Goal: Task Accomplishment & Management: Use online tool/utility

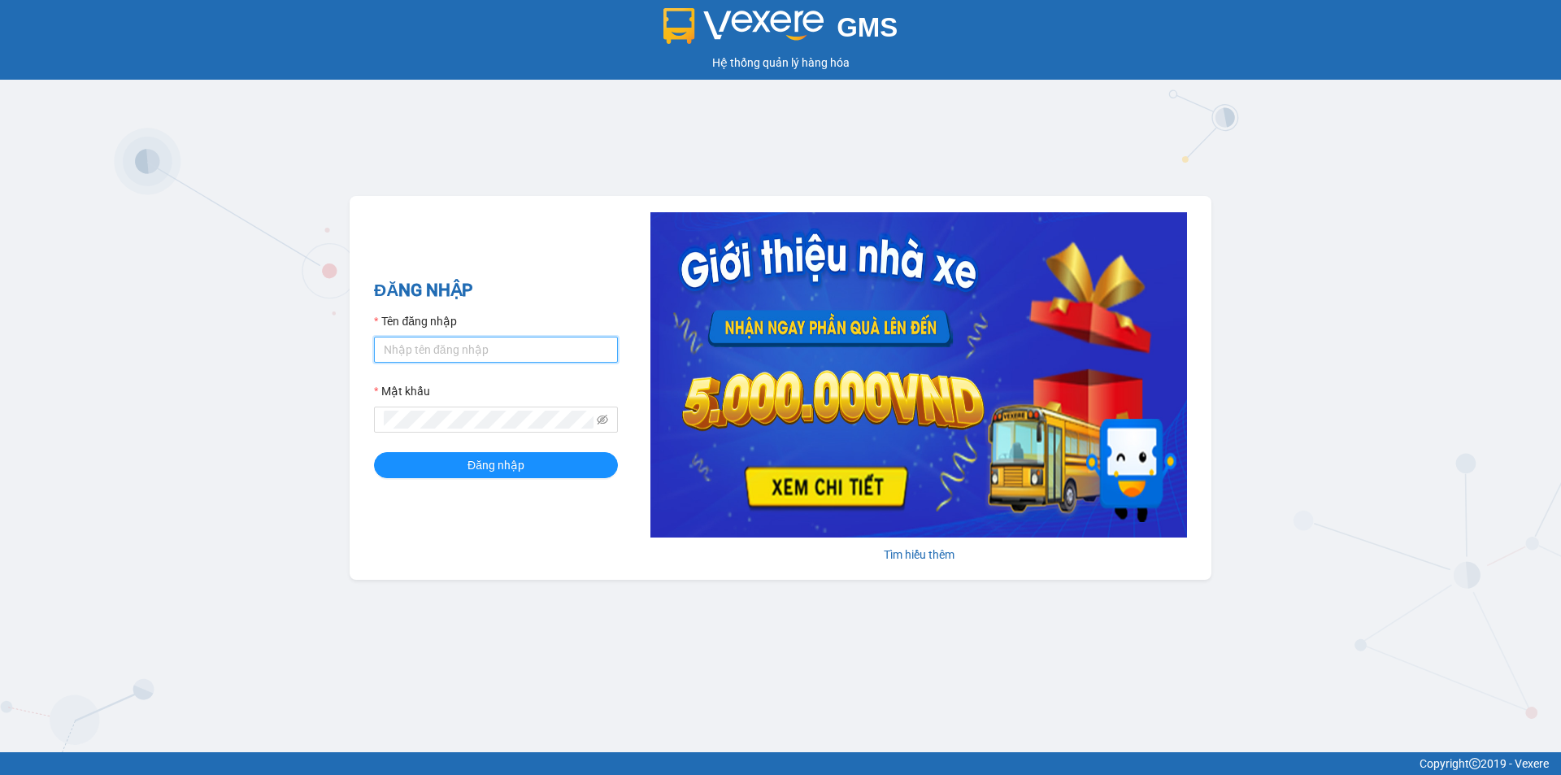
drag, startPoint x: 481, startPoint y: 354, endPoint x: 481, endPoint y: 338, distance: 15.4
click at [481, 349] on input "Tên đăng nhập" at bounding box center [496, 350] width 244 height 26
type input "thanhthanh.tuannga"
click at [374, 452] on button "Đăng nhập" at bounding box center [496, 465] width 244 height 26
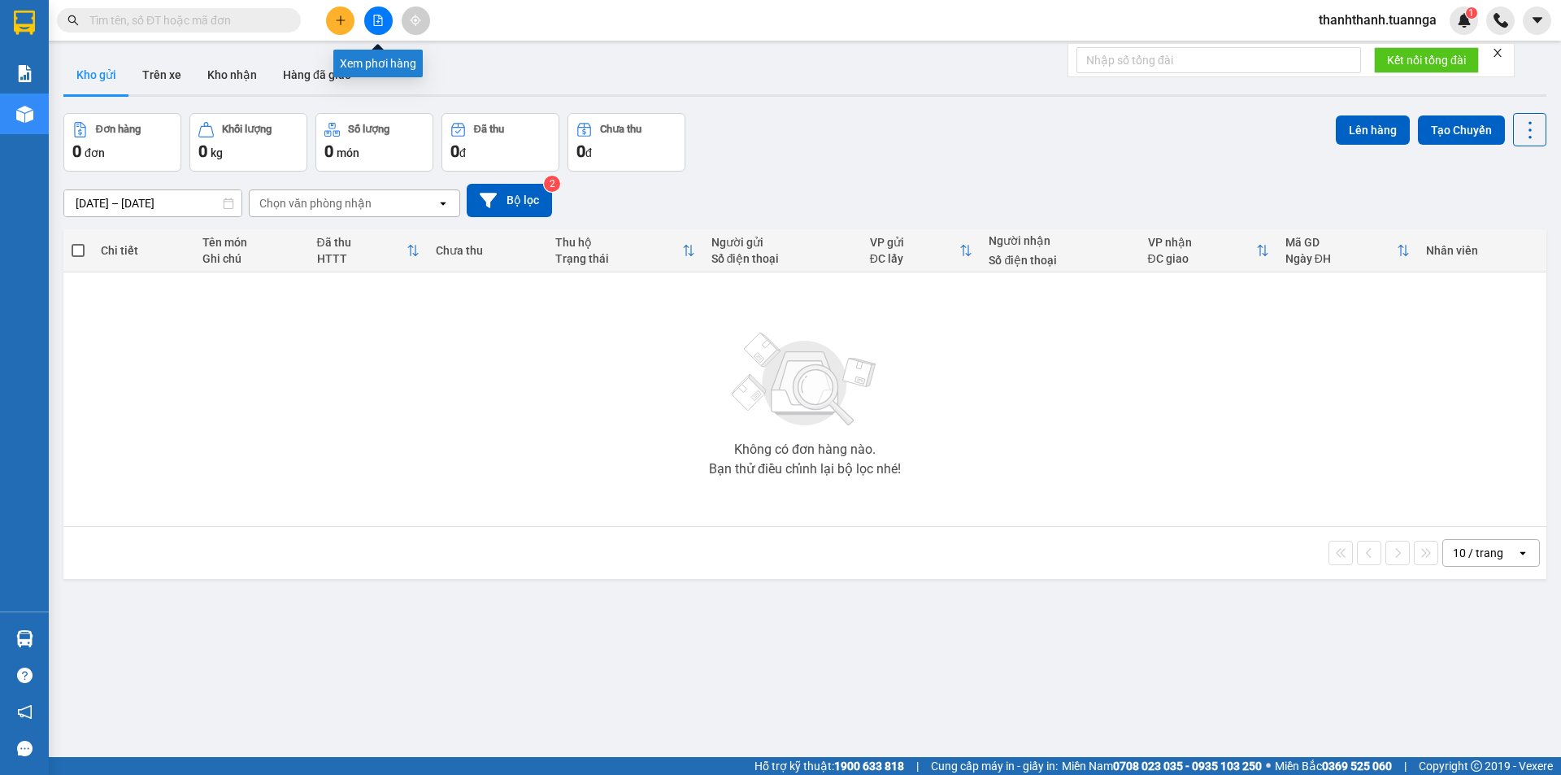
click at [376, 25] on icon "file-add" at bounding box center [378, 20] width 9 height 11
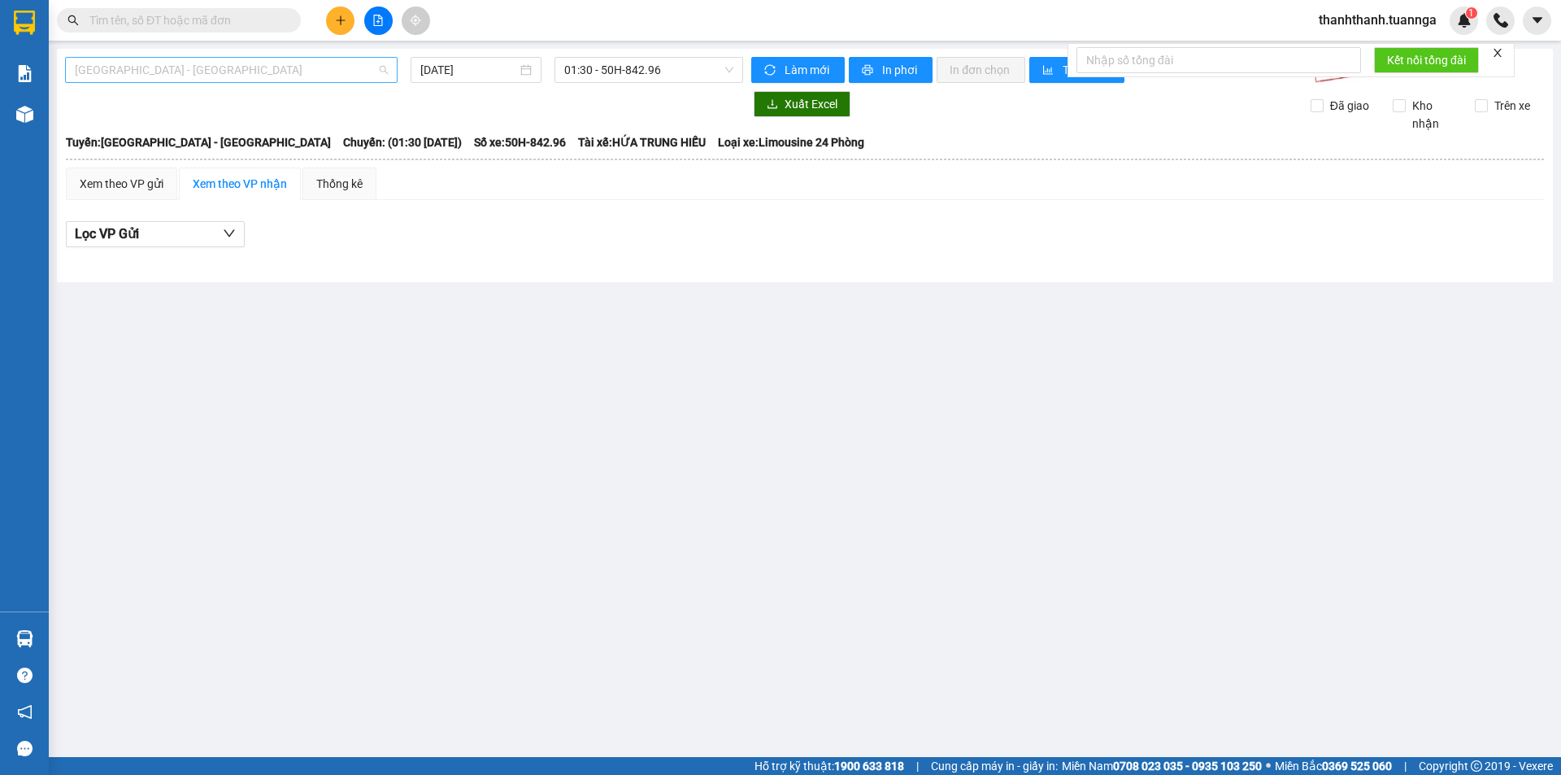
click at [262, 72] on span "[GEOGRAPHIC_DATA] - [GEOGRAPHIC_DATA]" at bounding box center [231, 70] width 313 height 24
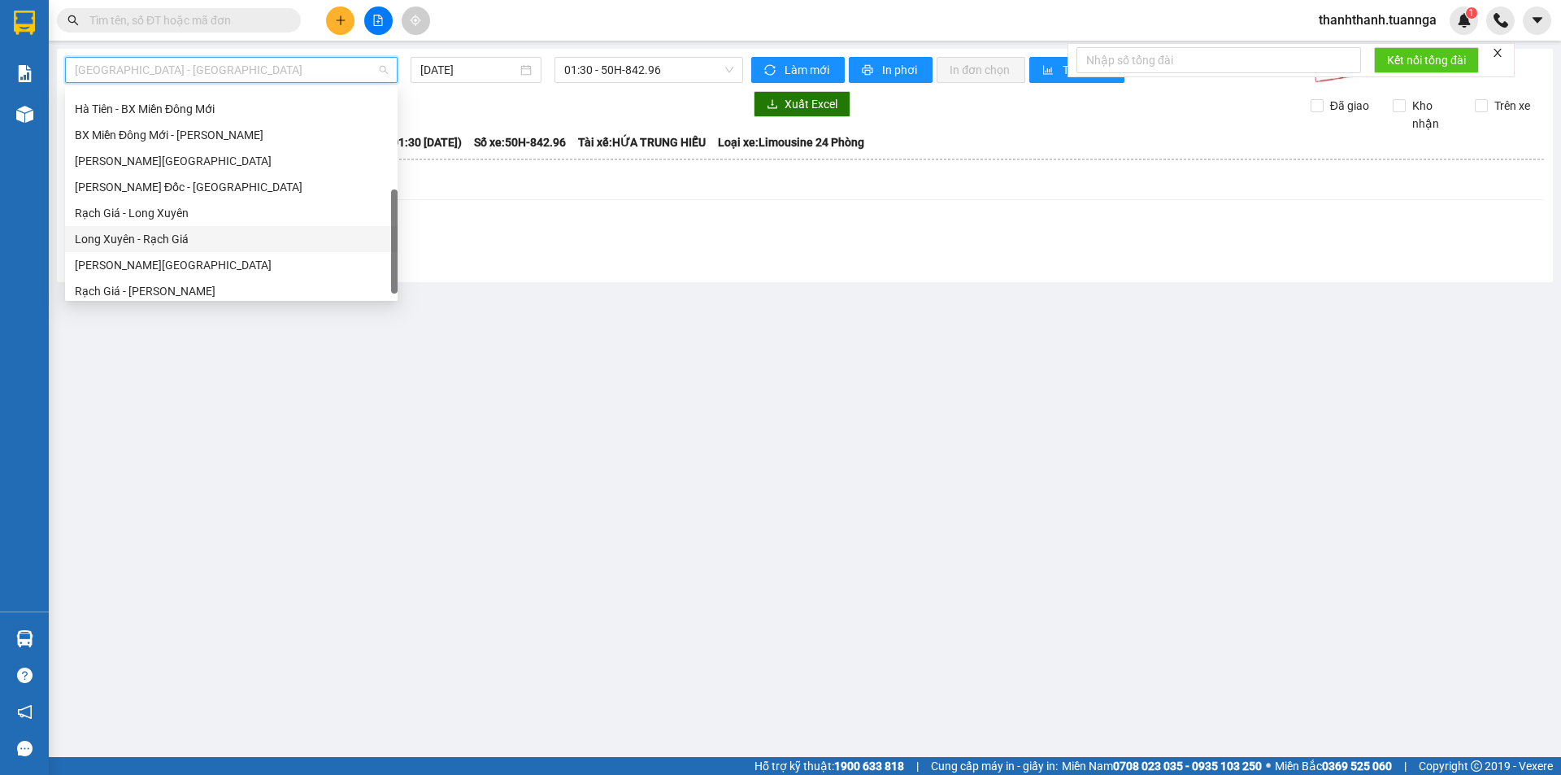
scroll to position [156, 0]
click at [174, 207] on div "Rạch Giá - Long Xuyên" at bounding box center [231, 207] width 313 height 18
type input "[DATE]"
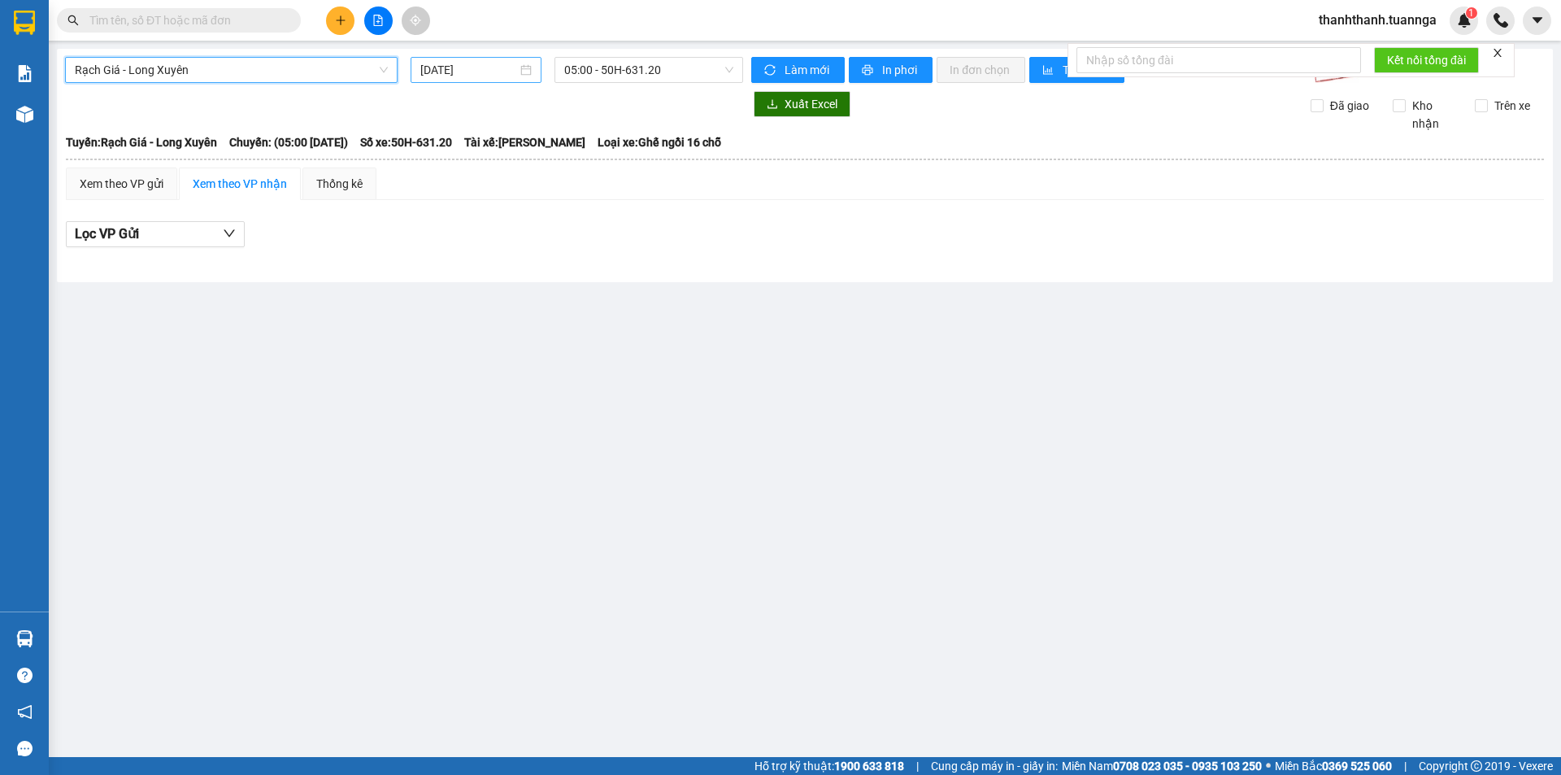
click at [500, 69] on input "[DATE]" at bounding box center [468, 70] width 97 height 18
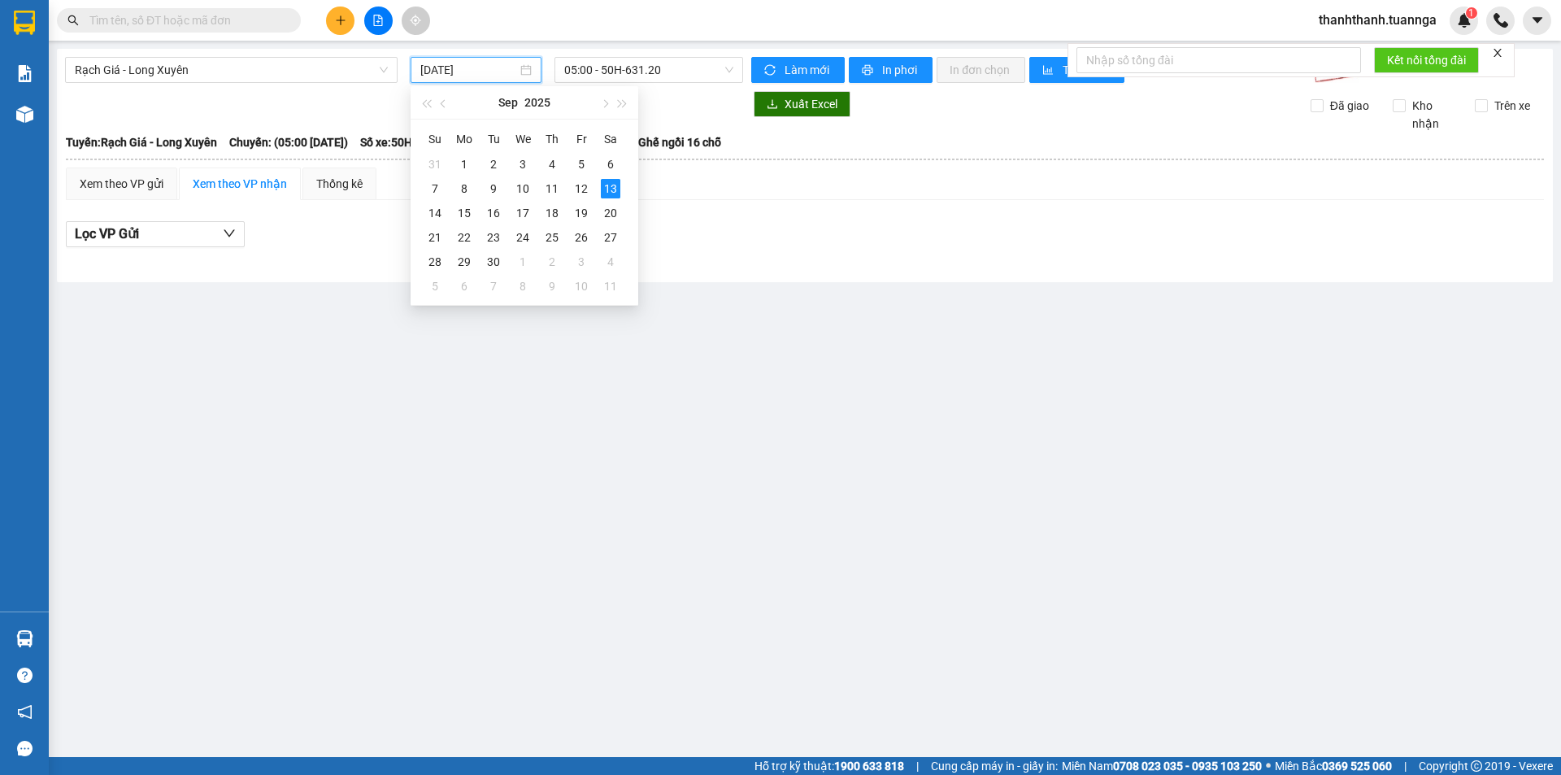
drag, startPoint x: 717, startPoint y: 176, endPoint x: 657, endPoint y: 108, distance: 90.4
click at [707, 159] on table "[PERSON_NAME][GEOGRAPHIC_DATA] ([PERSON_NAME]) 0946 790 055 Số 7 [PERSON_NAME] …" at bounding box center [805, 199] width 1480 height 133
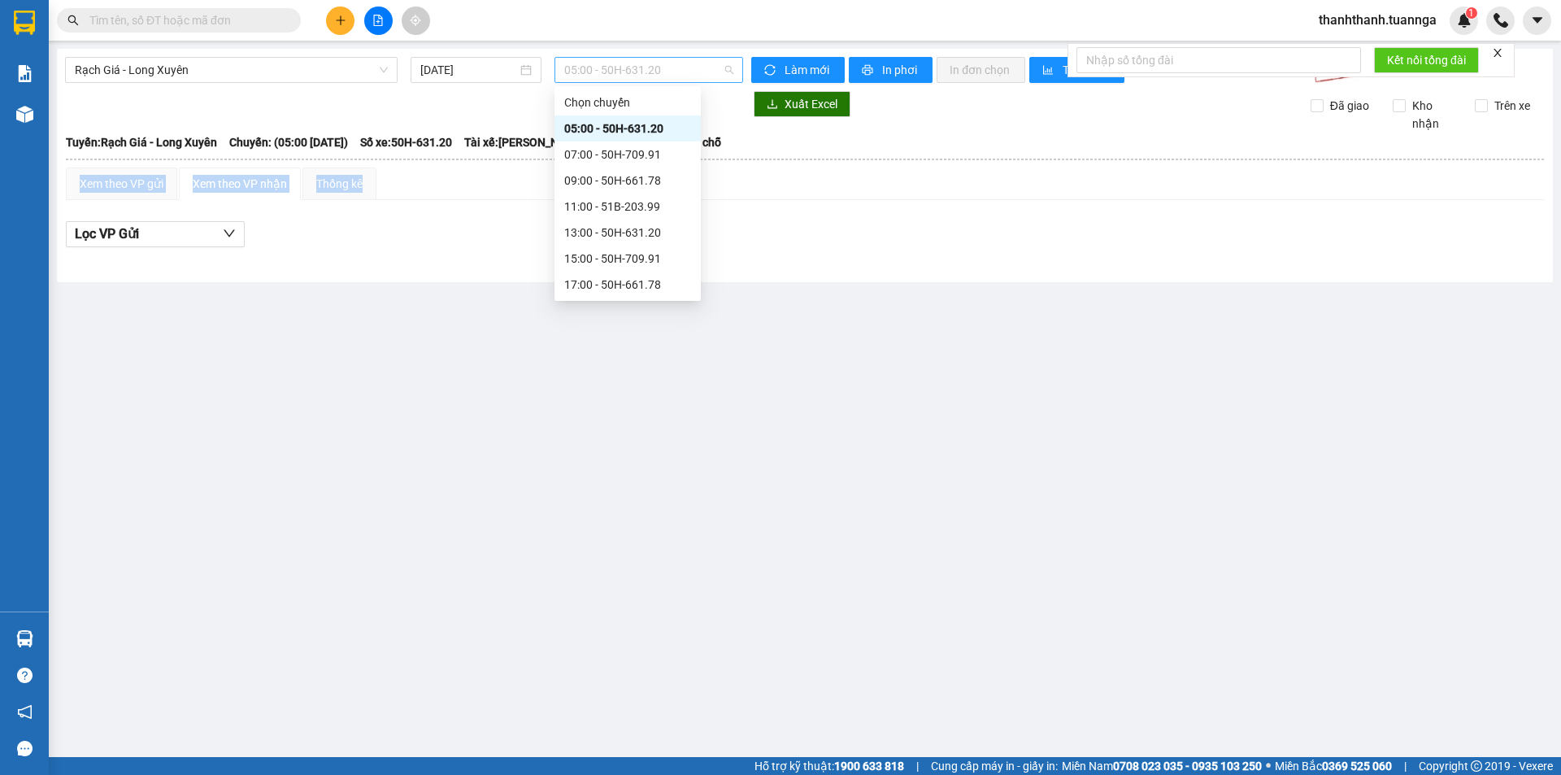
click at [659, 66] on span "05:00 - 50H-631.20" at bounding box center [648, 70] width 169 height 24
click at [635, 239] on div "13:00 - 50H-631.20" at bounding box center [627, 233] width 127 height 18
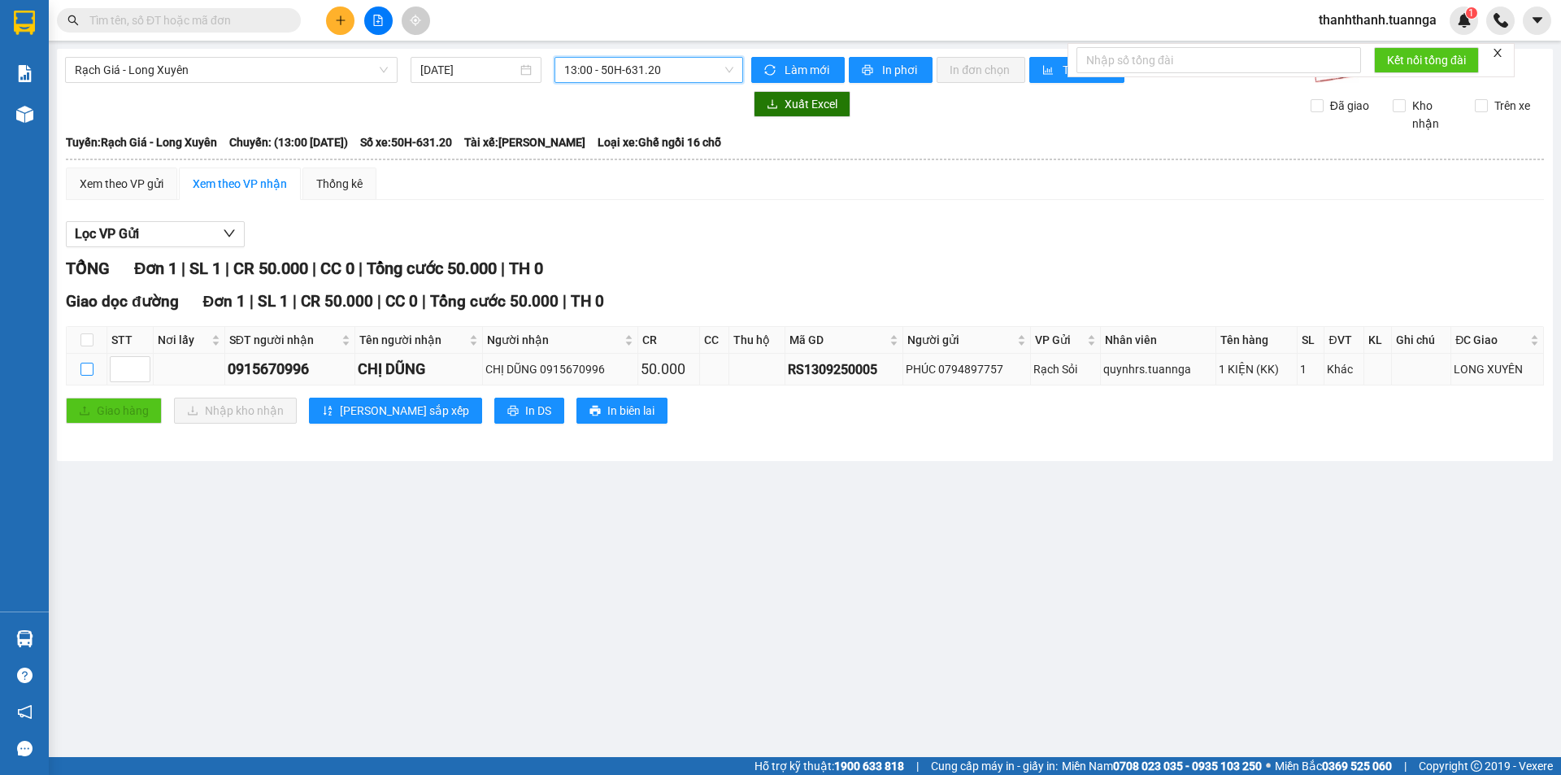
click at [93, 376] on input "checkbox" at bounding box center [86, 369] width 13 height 13
checkbox input "true"
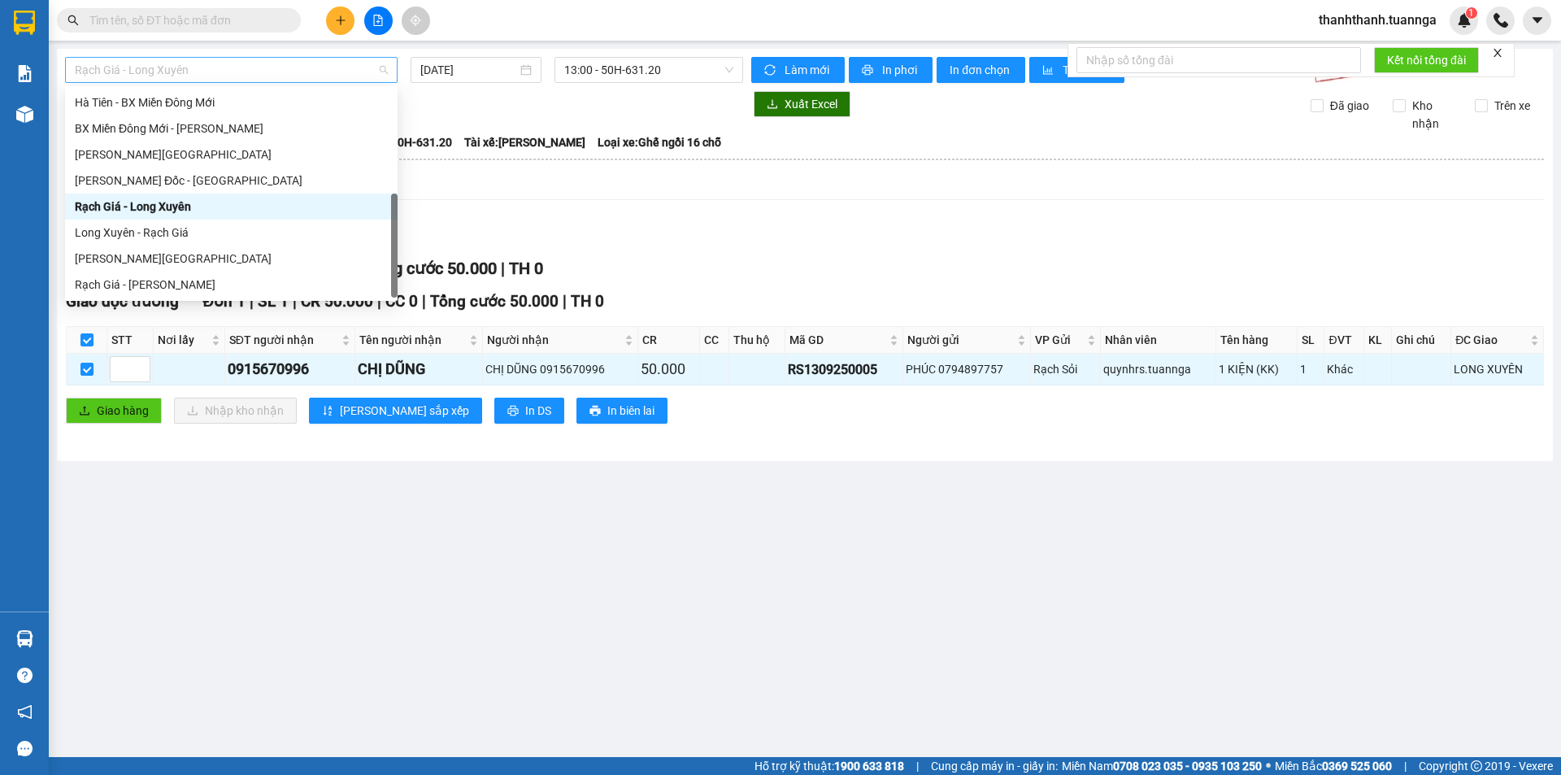
click at [137, 59] on span "Rạch Giá - Long Xuyên" at bounding box center [231, 70] width 313 height 24
click at [169, 257] on div "[PERSON_NAME][GEOGRAPHIC_DATA]" at bounding box center [231, 259] width 313 height 18
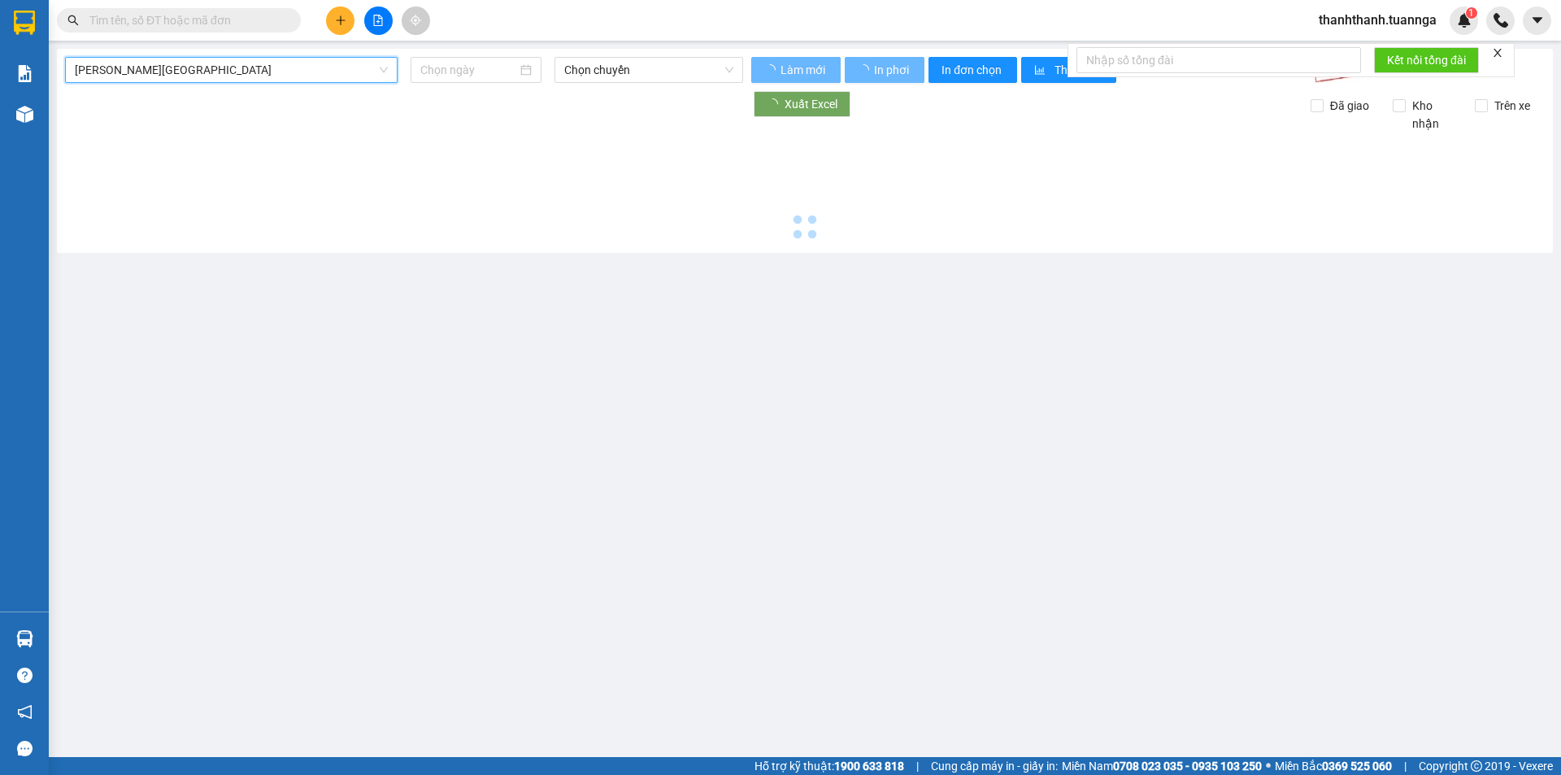
type input "[DATE]"
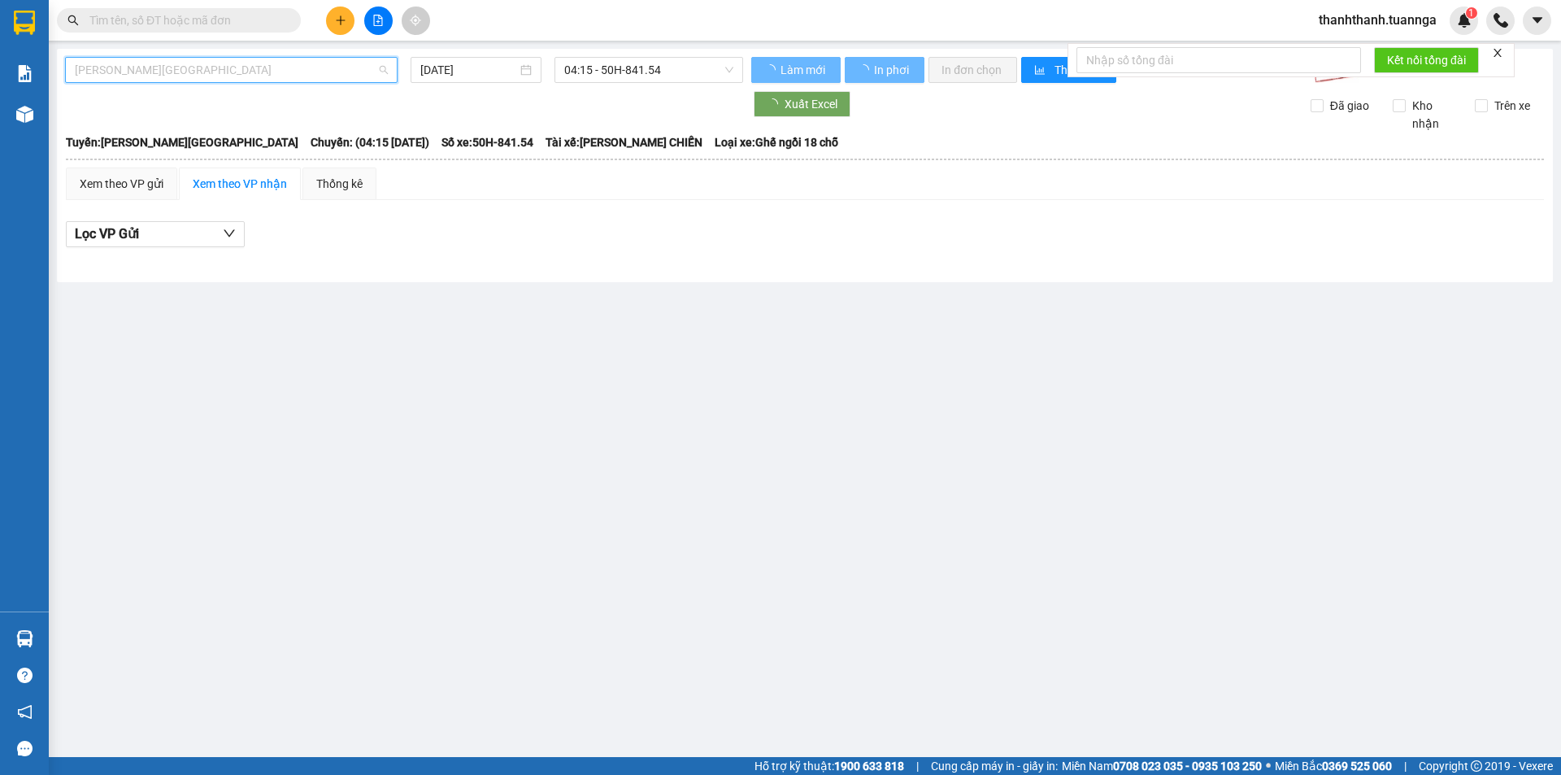
click at [239, 57] on div "[PERSON_NAME][GEOGRAPHIC_DATA]" at bounding box center [231, 70] width 333 height 26
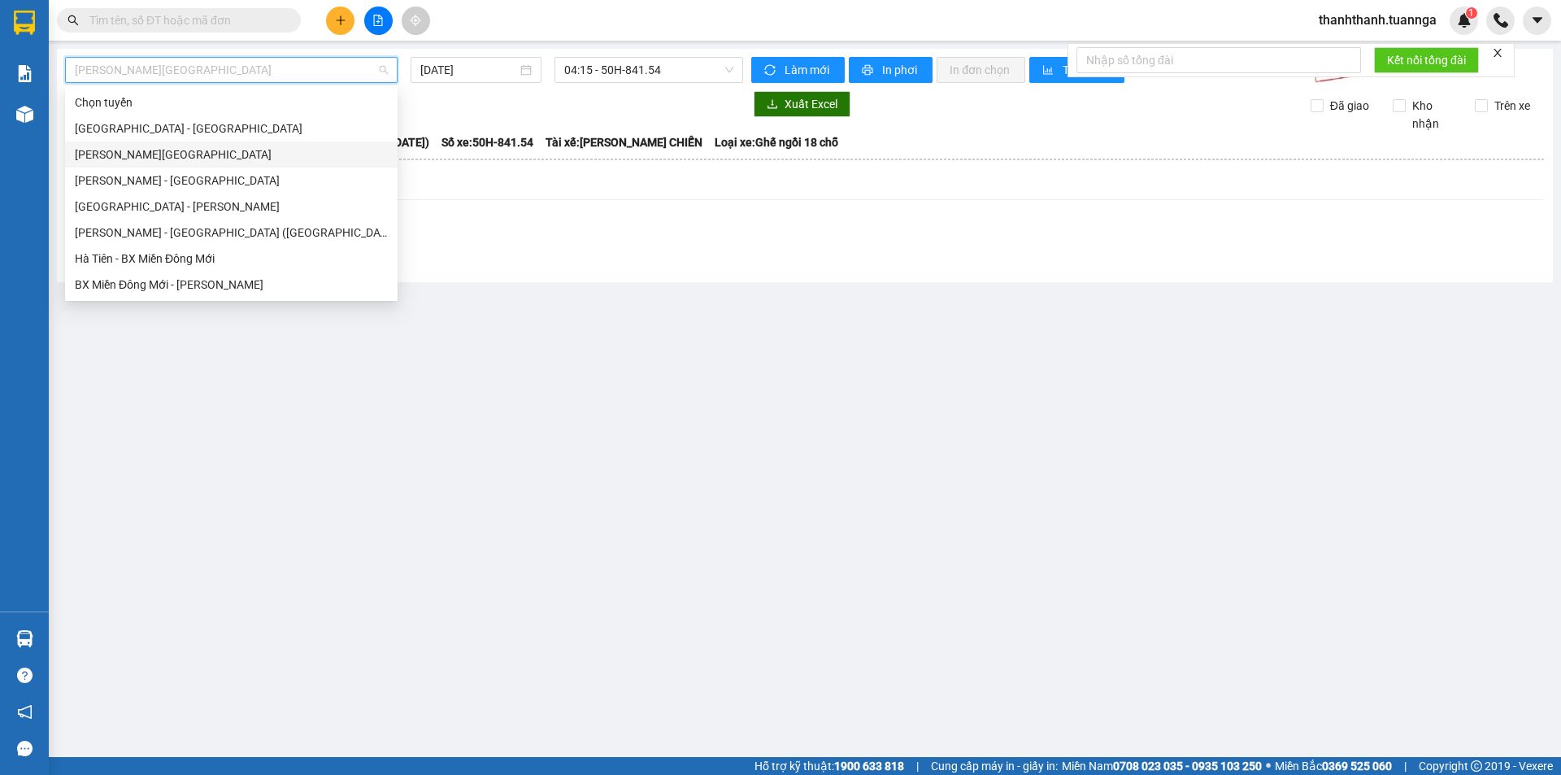
click at [220, 143] on div "[PERSON_NAME][GEOGRAPHIC_DATA]" at bounding box center [231, 154] width 333 height 26
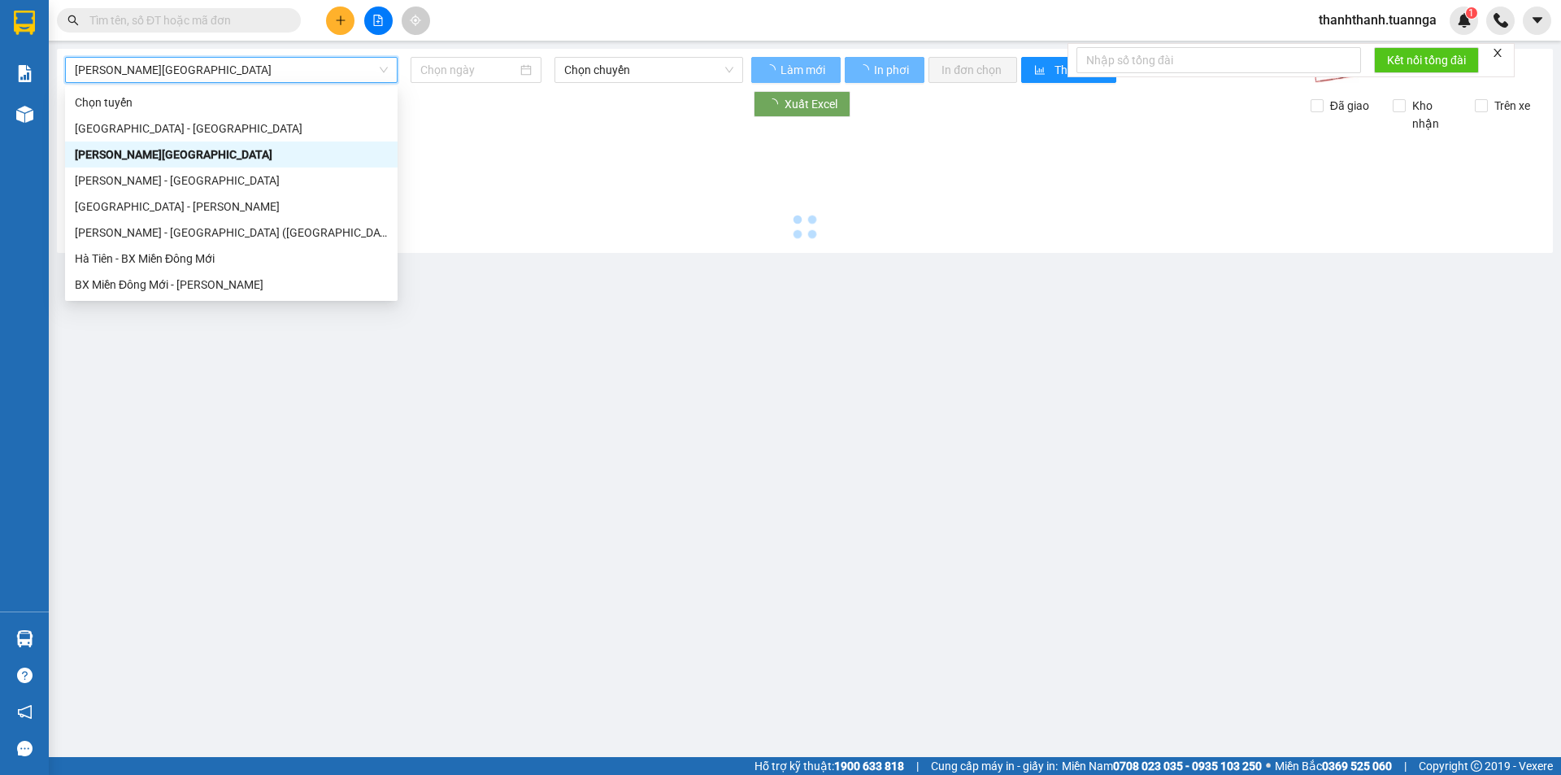
type input "[DATE]"
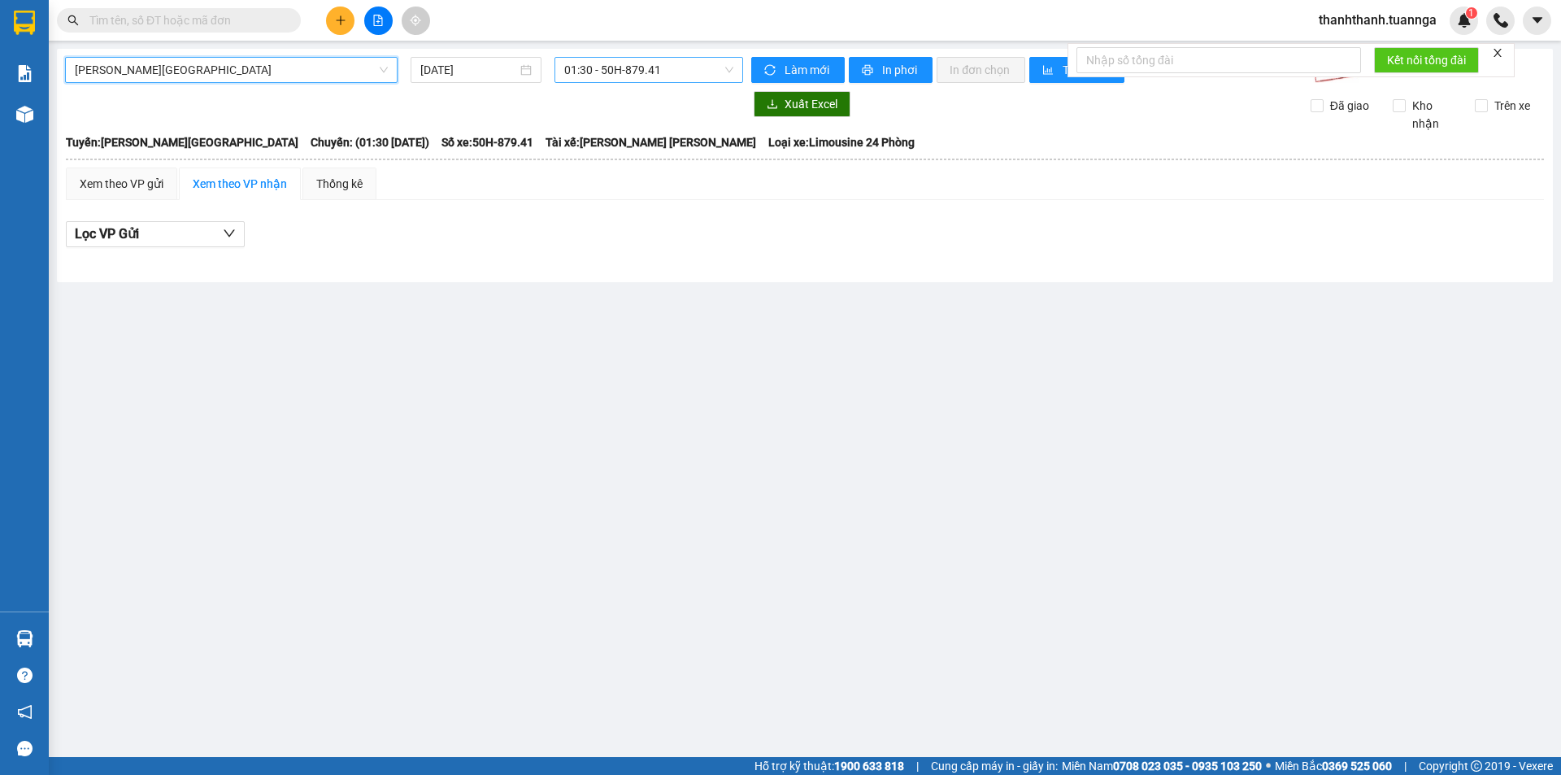
click at [616, 79] on span "01:30 - 50H-879.41" at bounding box center [648, 70] width 169 height 24
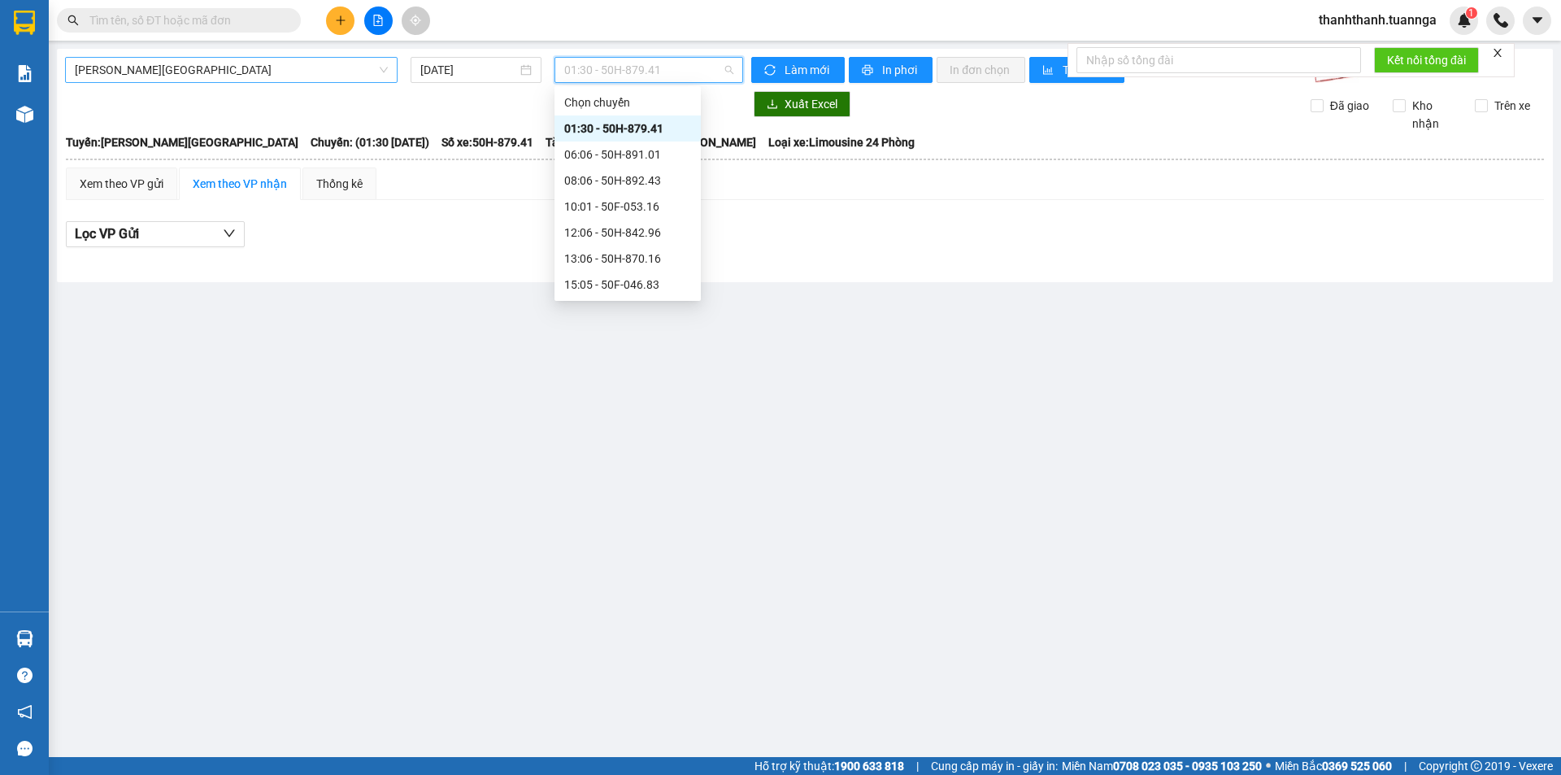
click at [207, 72] on span "[PERSON_NAME][GEOGRAPHIC_DATA]" at bounding box center [231, 70] width 313 height 24
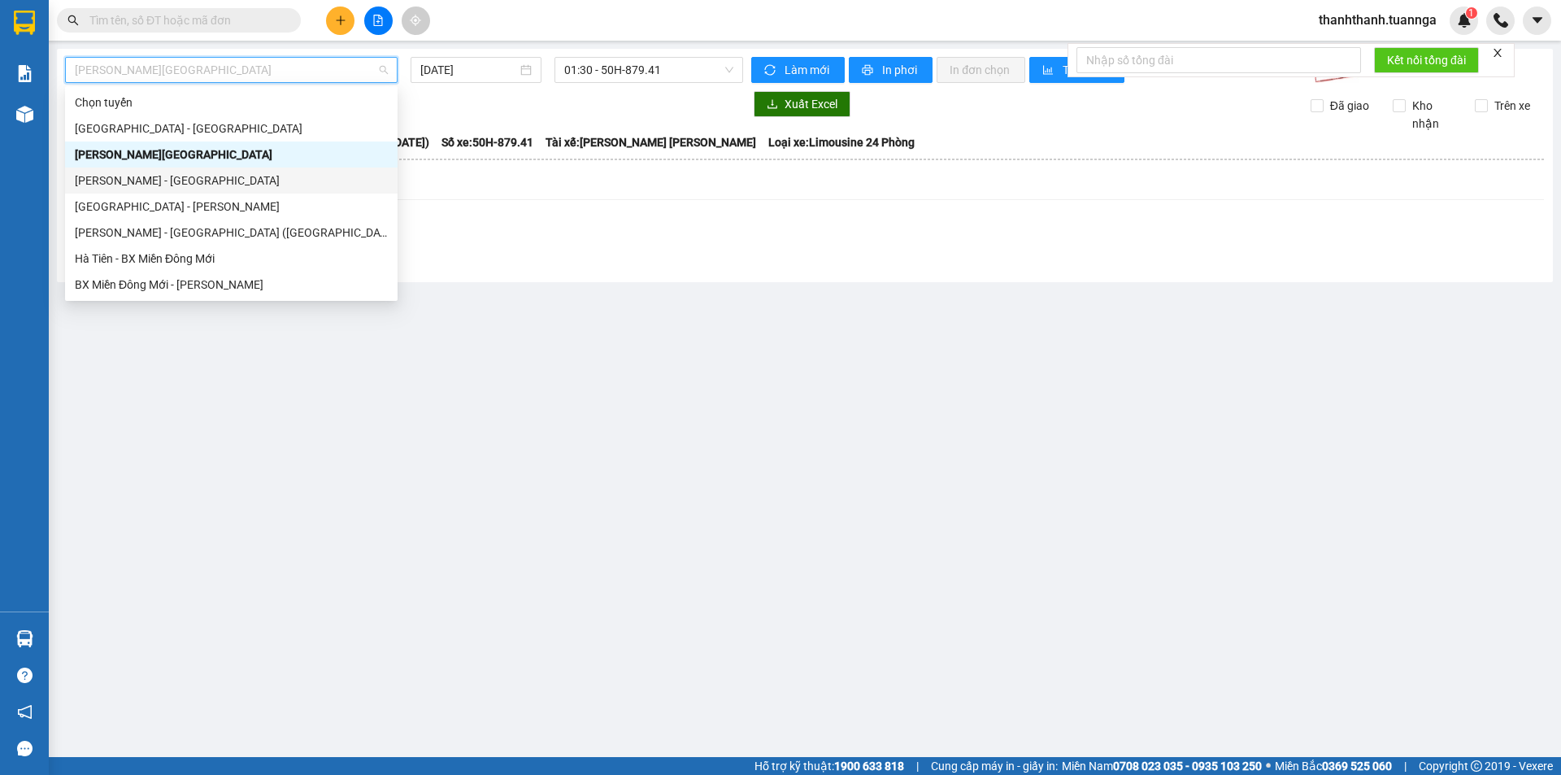
click at [207, 176] on div "[PERSON_NAME] - [GEOGRAPHIC_DATA]" at bounding box center [231, 181] width 313 height 18
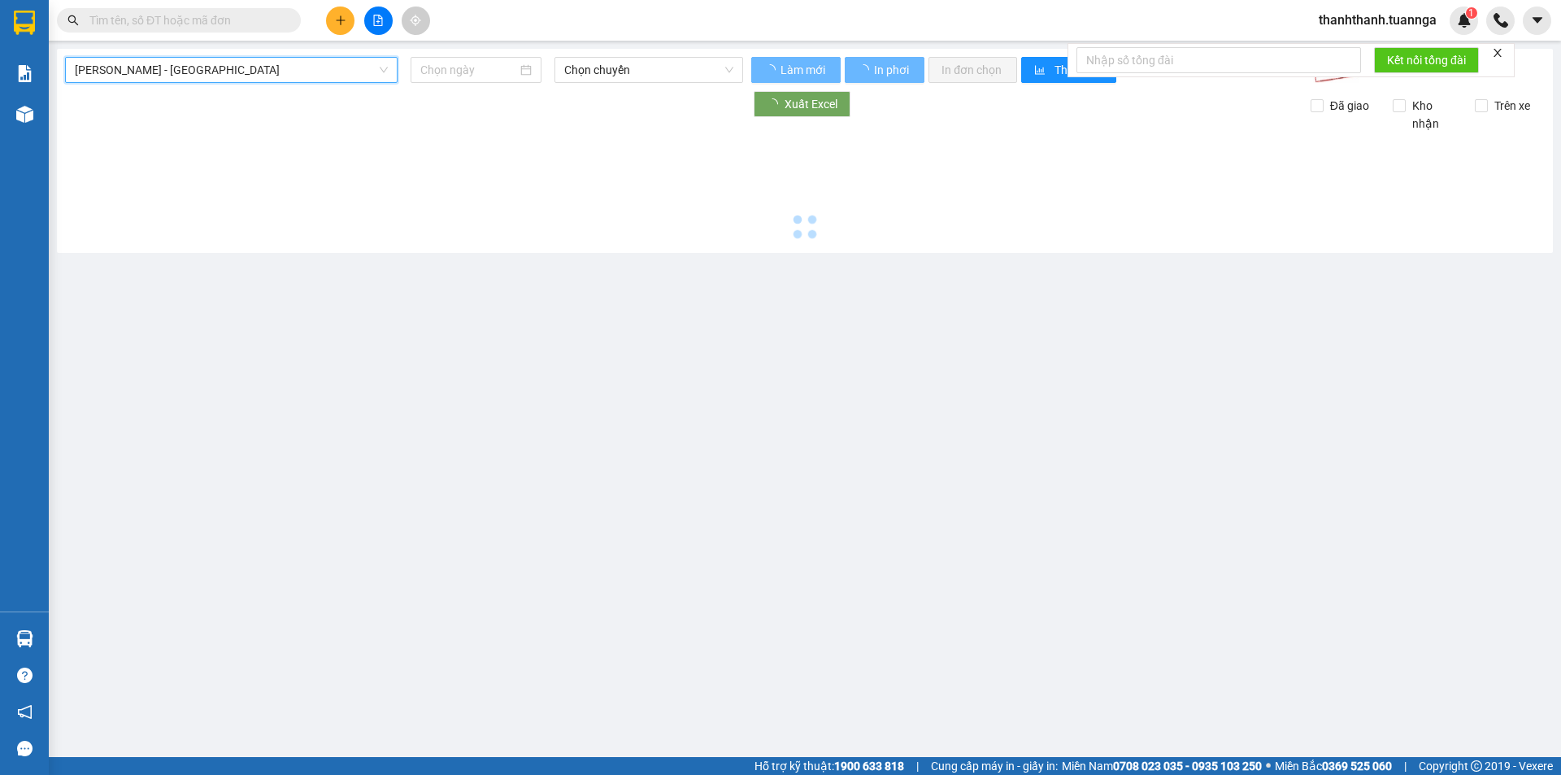
type input "[DATE]"
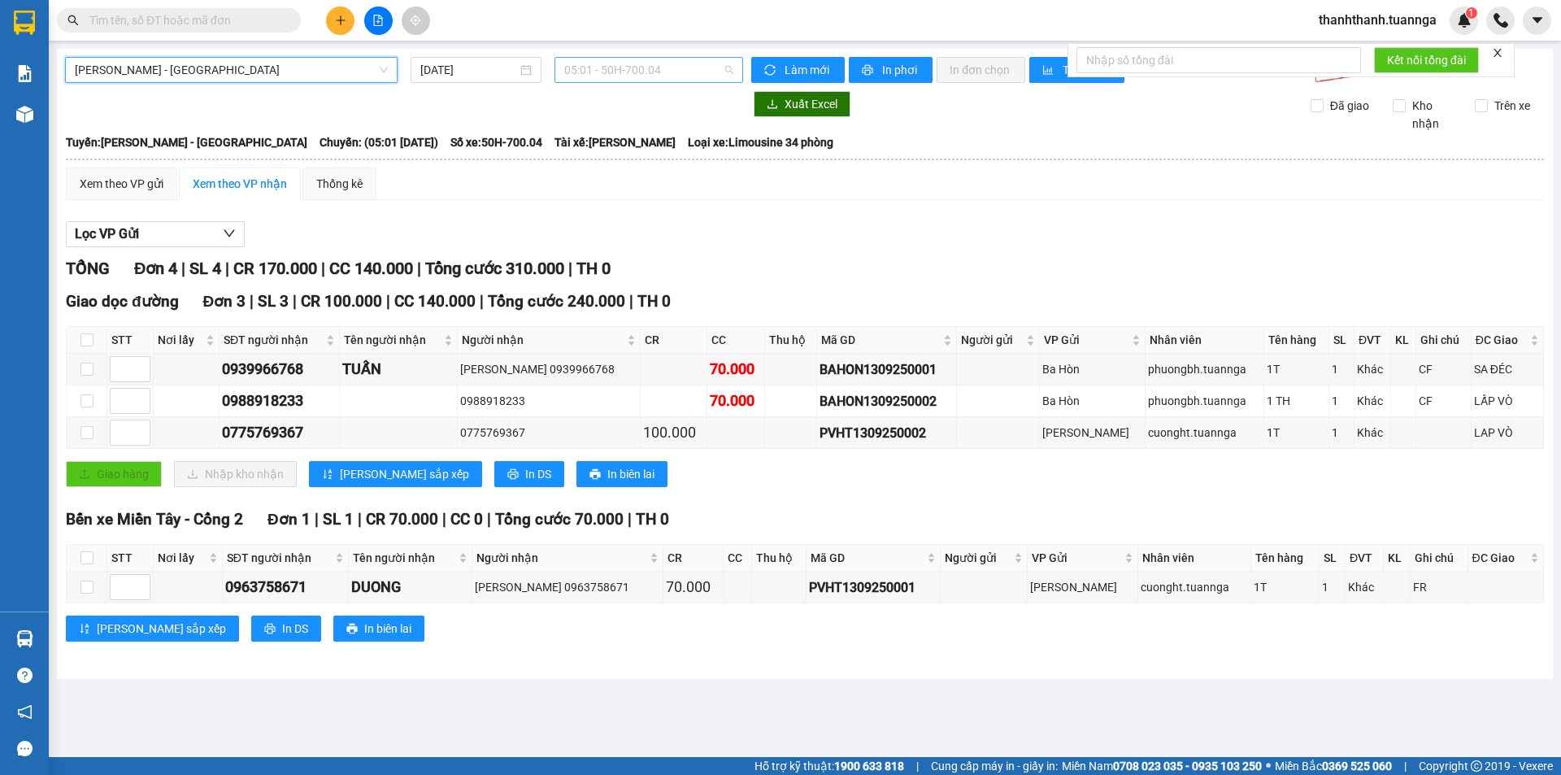
click at [619, 71] on span "05:01 - 50H-700.04" at bounding box center [648, 70] width 169 height 24
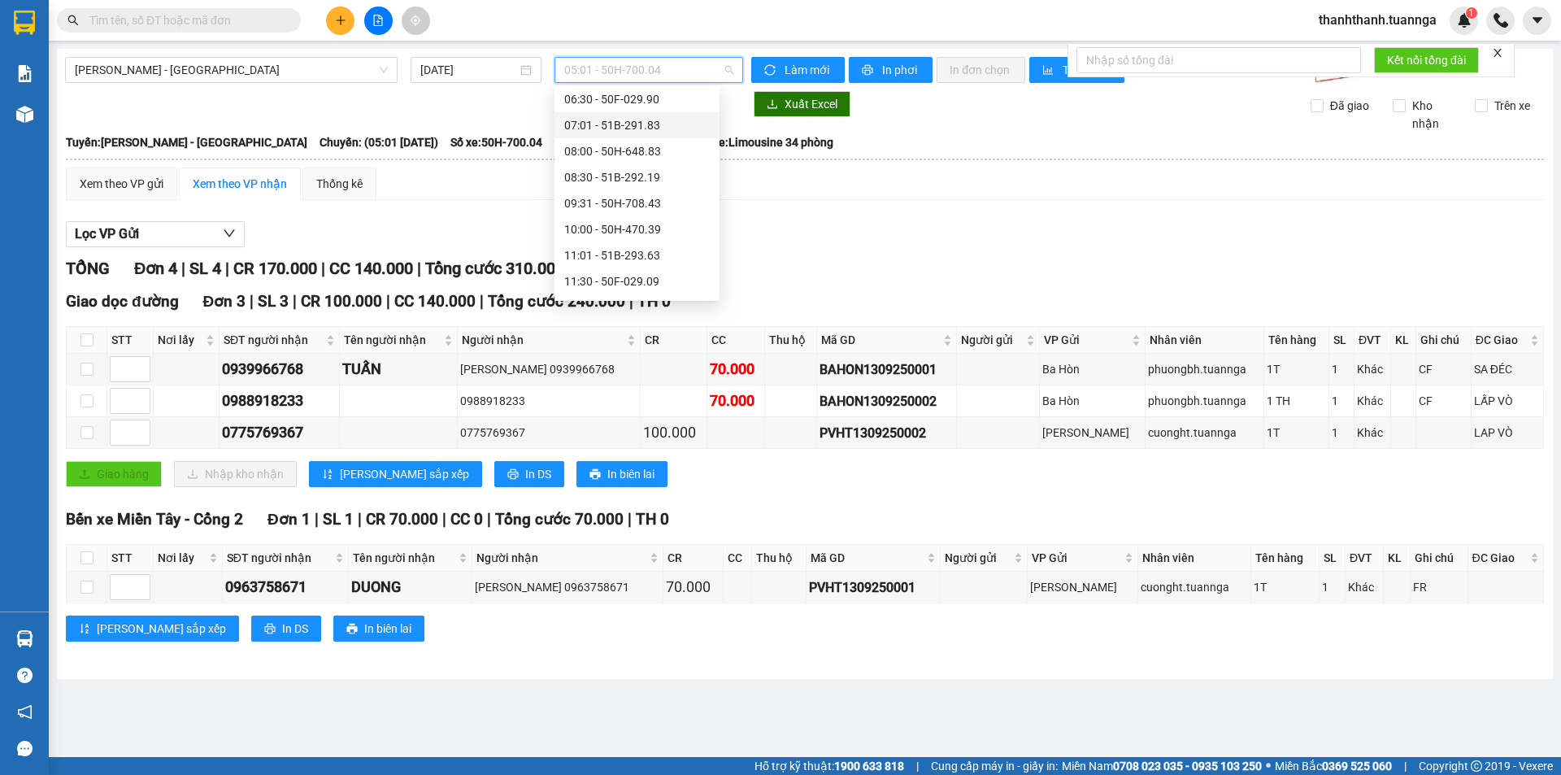
scroll to position [163, 0]
click at [654, 226] on div "12:00 - 50H-644.17" at bounding box center [637, 226] width 146 height 18
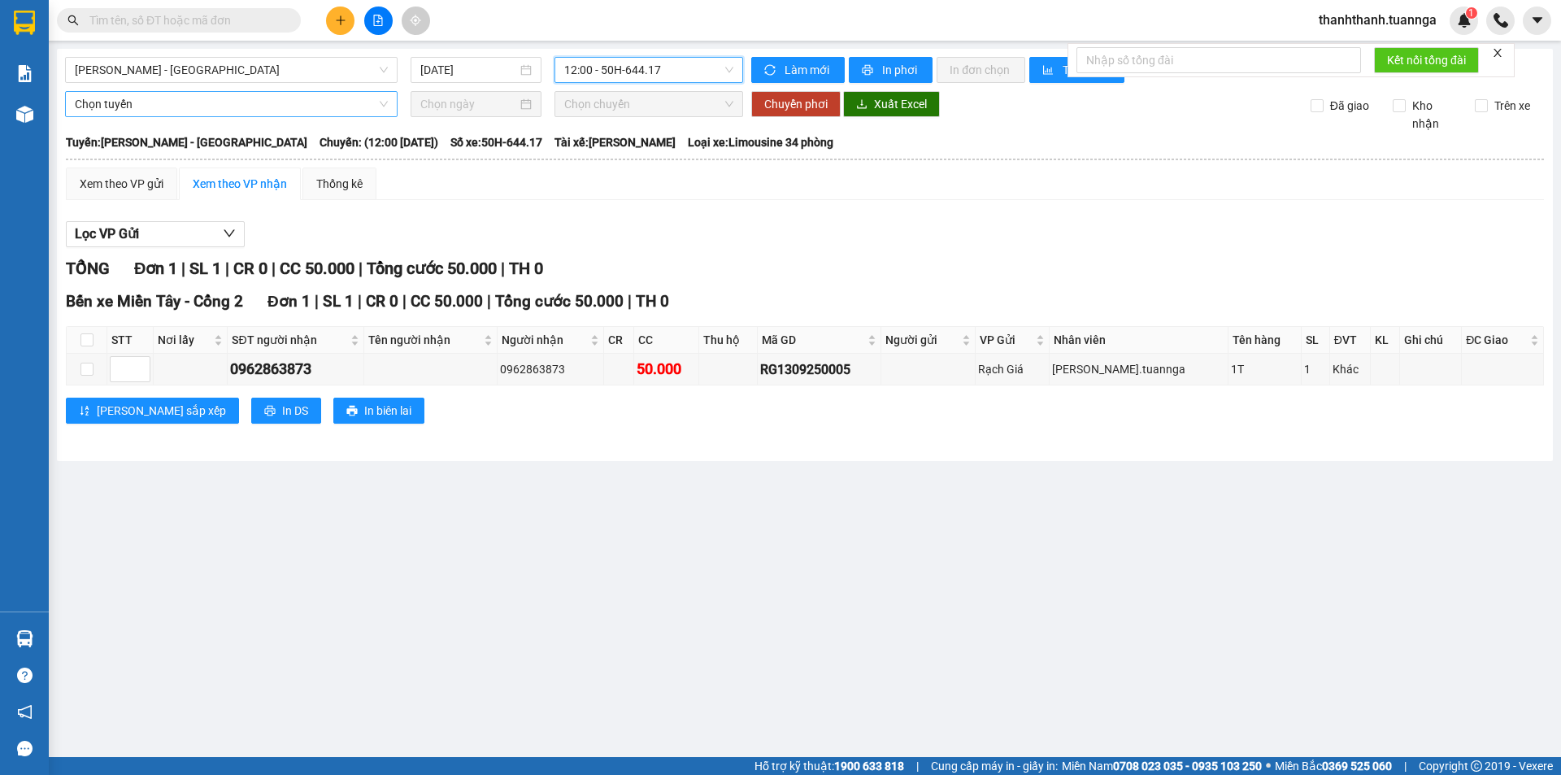
click at [118, 95] on span "Chọn tuyến" at bounding box center [231, 104] width 313 height 24
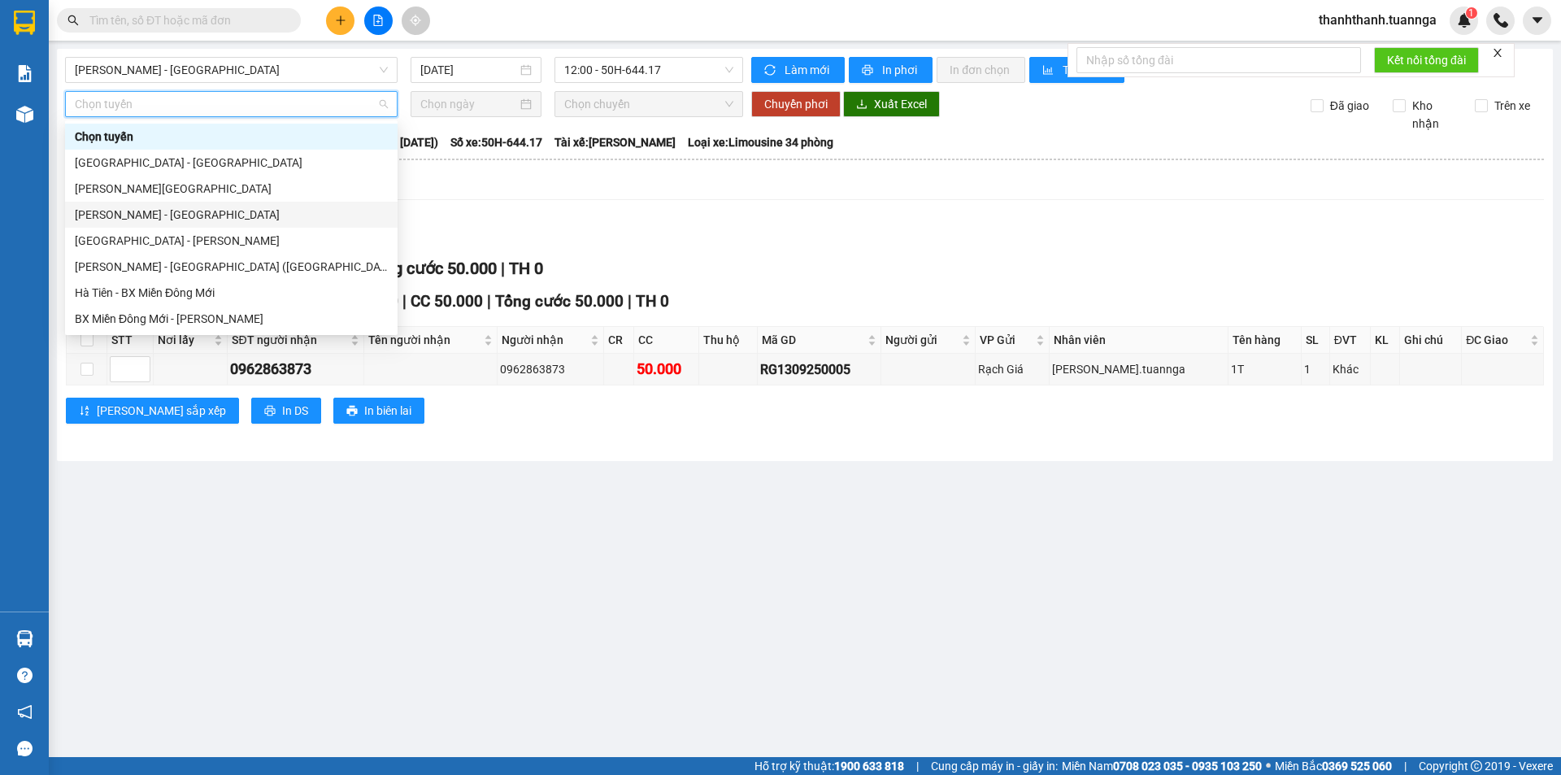
click at [196, 214] on div "[PERSON_NAME] - [GEOGRAPHIC_DATA]" at bounding box center [231, 215] width 313 height 18
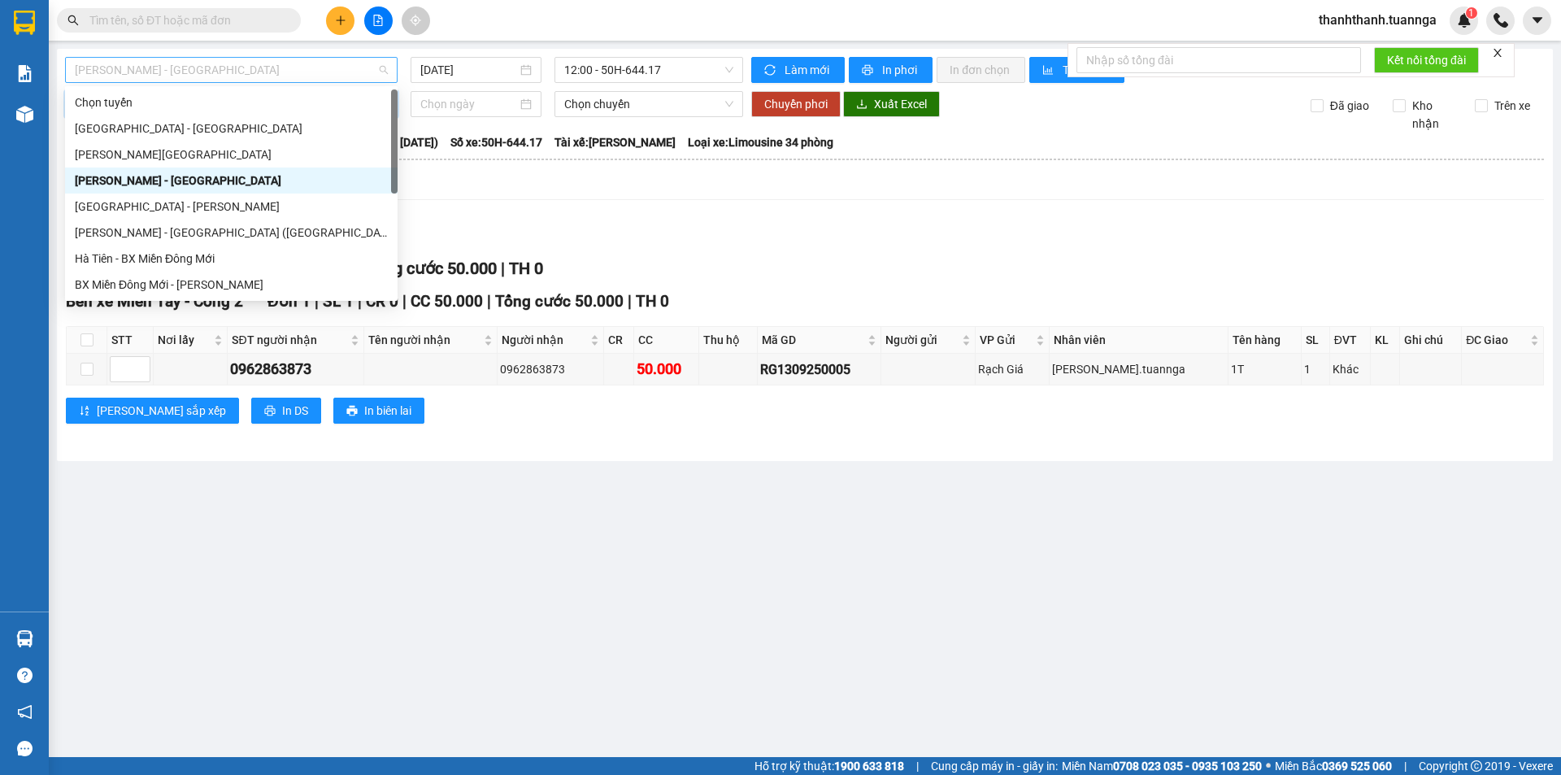
click at [317, 76] on span "[PERSON_NAME] - [GEOGRAPHIC_DATA]" at bounding box center [231, 70] width 313 height 24
click at [294, 153] on div "[PERSON_NAME][GEOGRAPHIC_DATA]" at bounding box center [231, 155] width 313 height 18
type input "[DATE]"
